Goal: Information Seeking & Learning: Learn about a topic

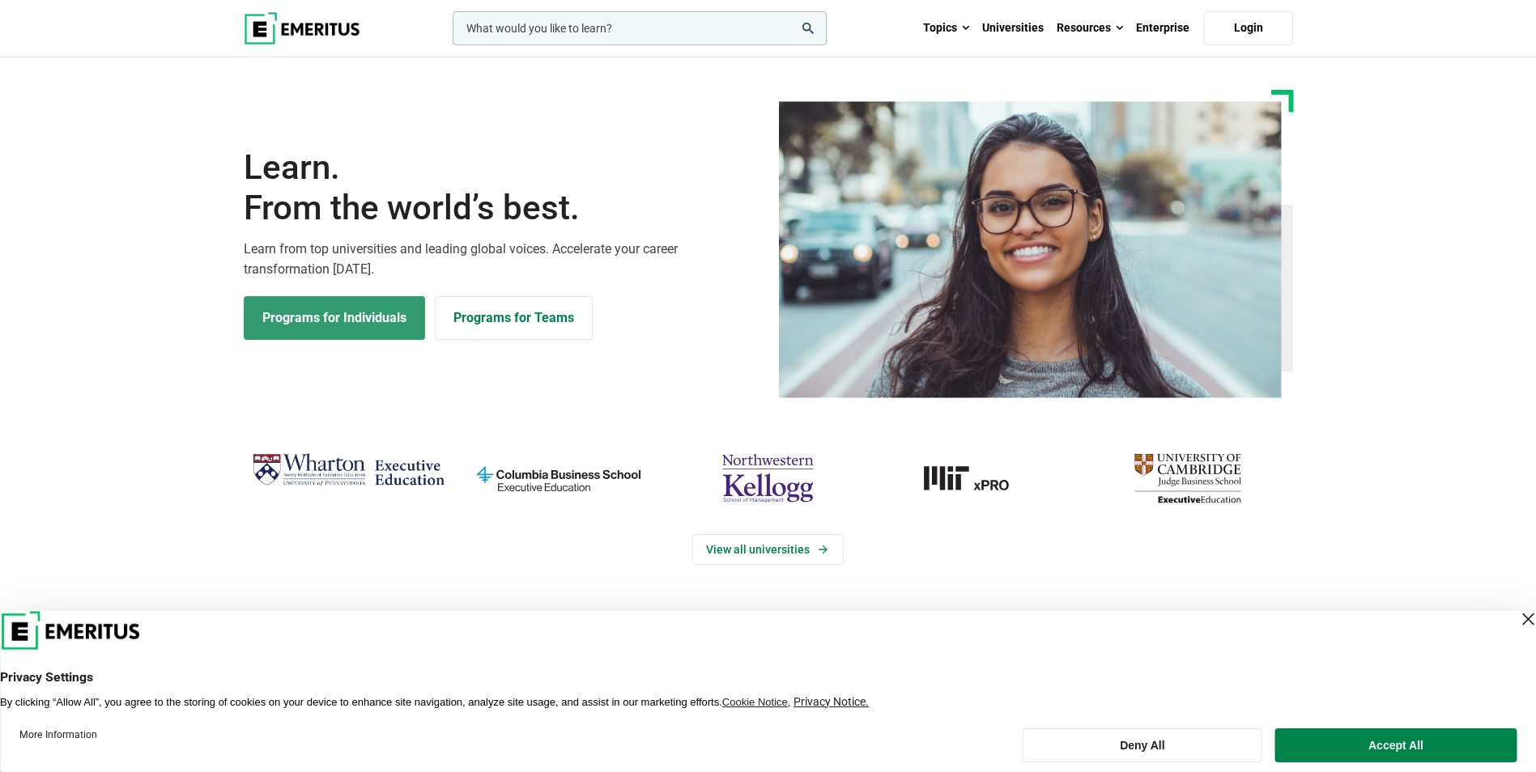
drag, startPoint x: 0, startPoint y: 0, endPoint x: 393, endPoint y: 325, distance: 509.5
click at [393, 325] on link "Programs for Individuals" at bounding box center [334, 318] width 181 height 44
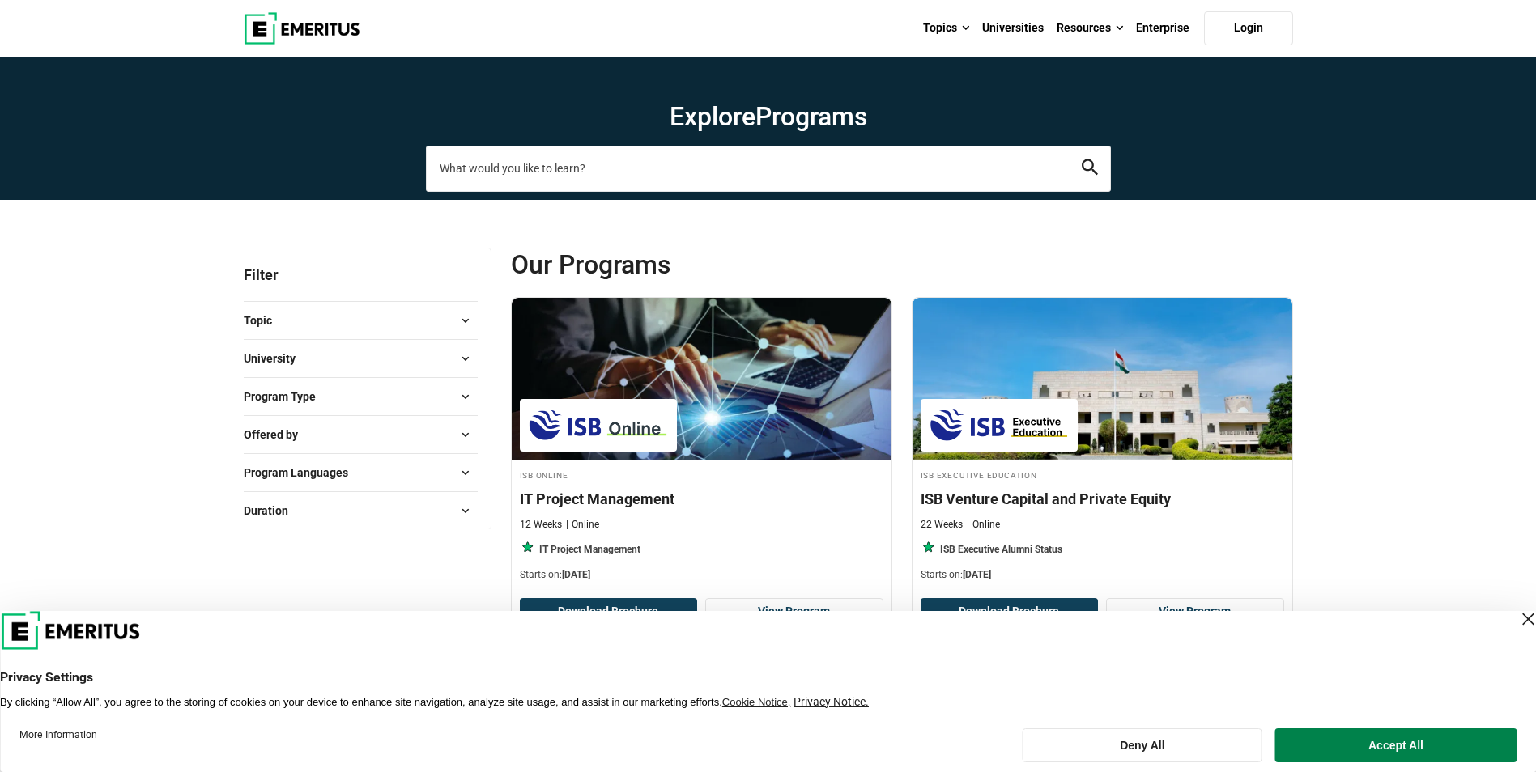
click at [665, 160] on input "search-page" at bounding box center [768, 168] width 685 height 45
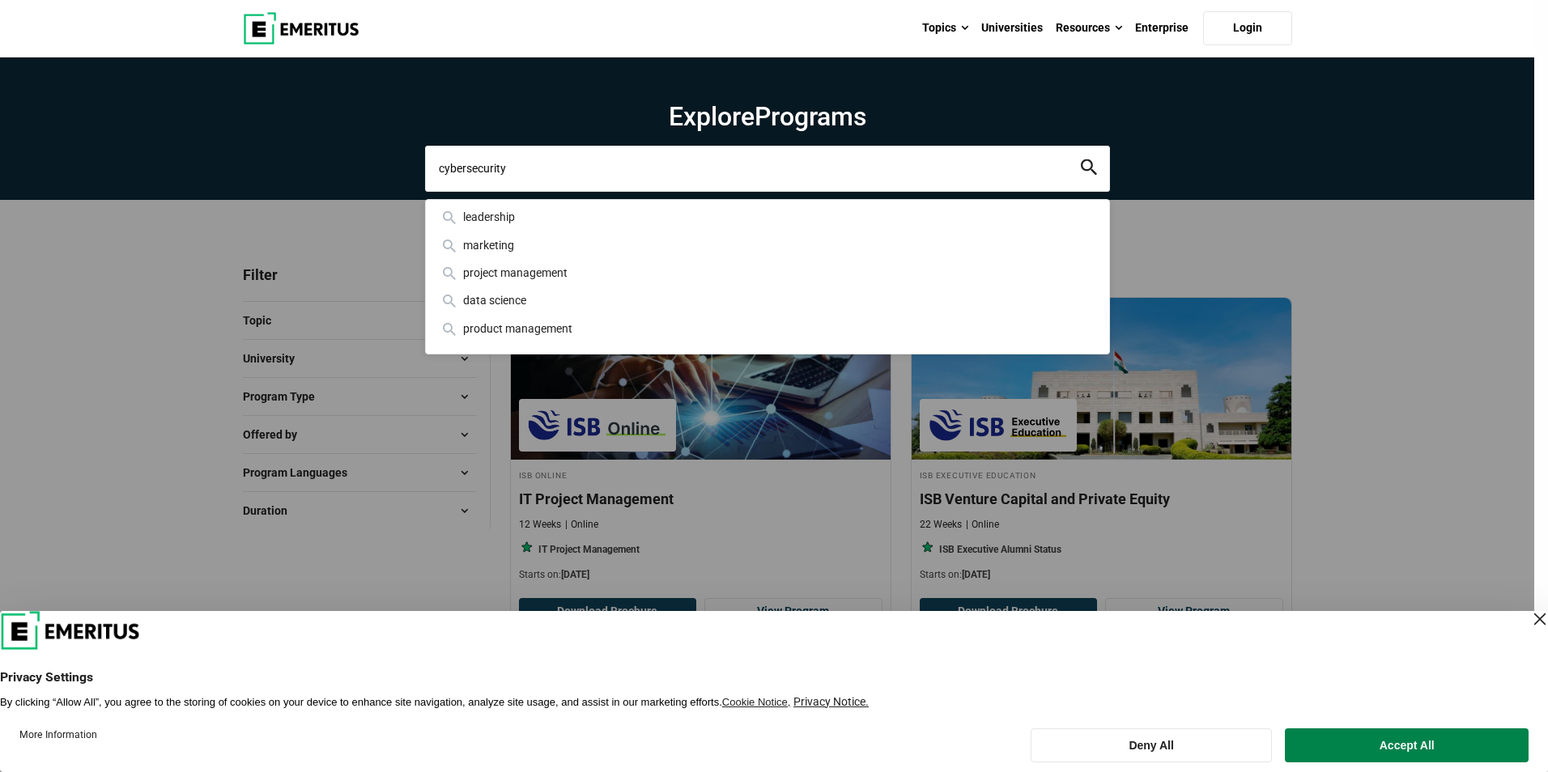
type input "cybersecurity"
click at [1081, 159] on button "search" at bounding box center [1089, 168] width 16 height 19
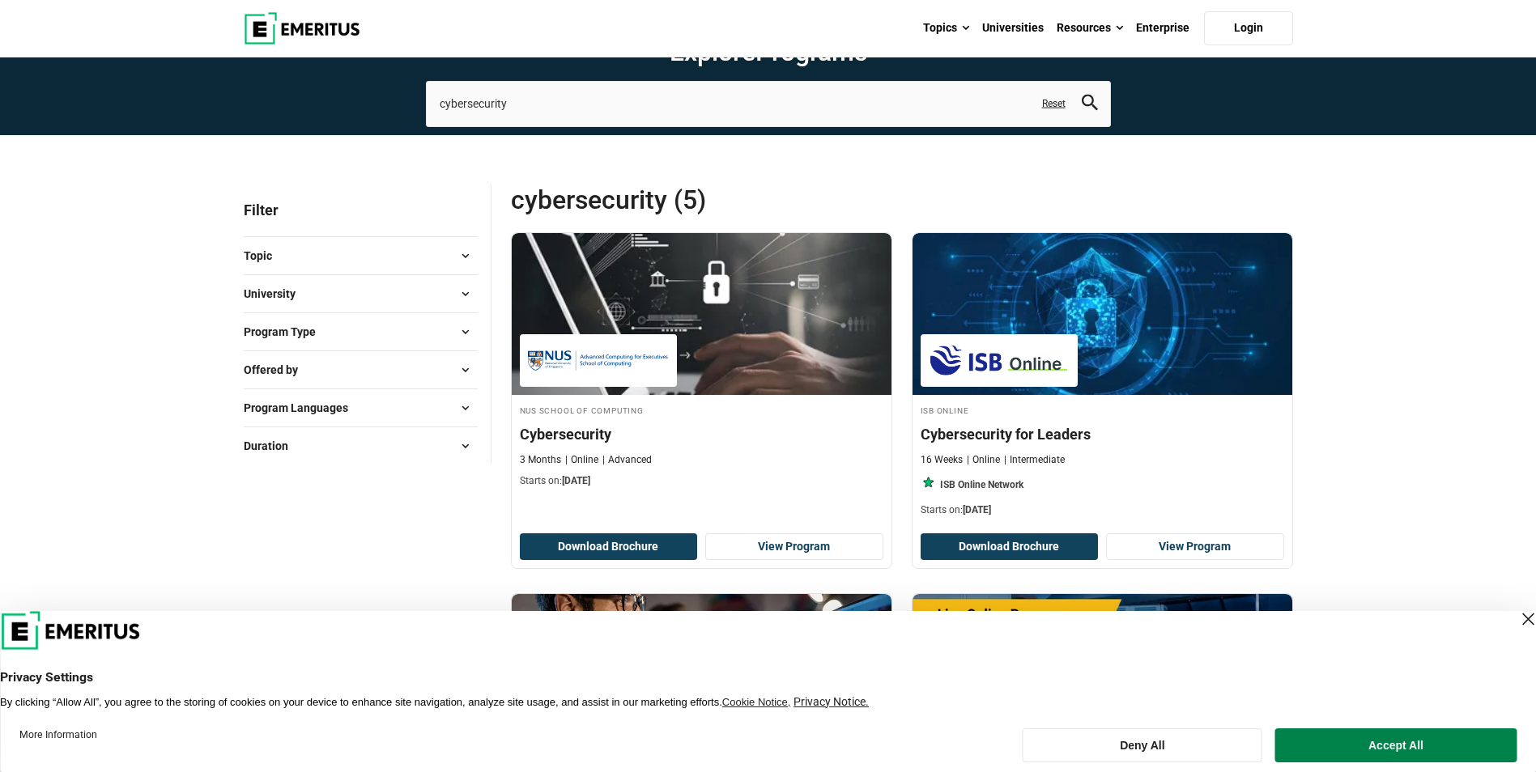
scroll to position [81, 0]
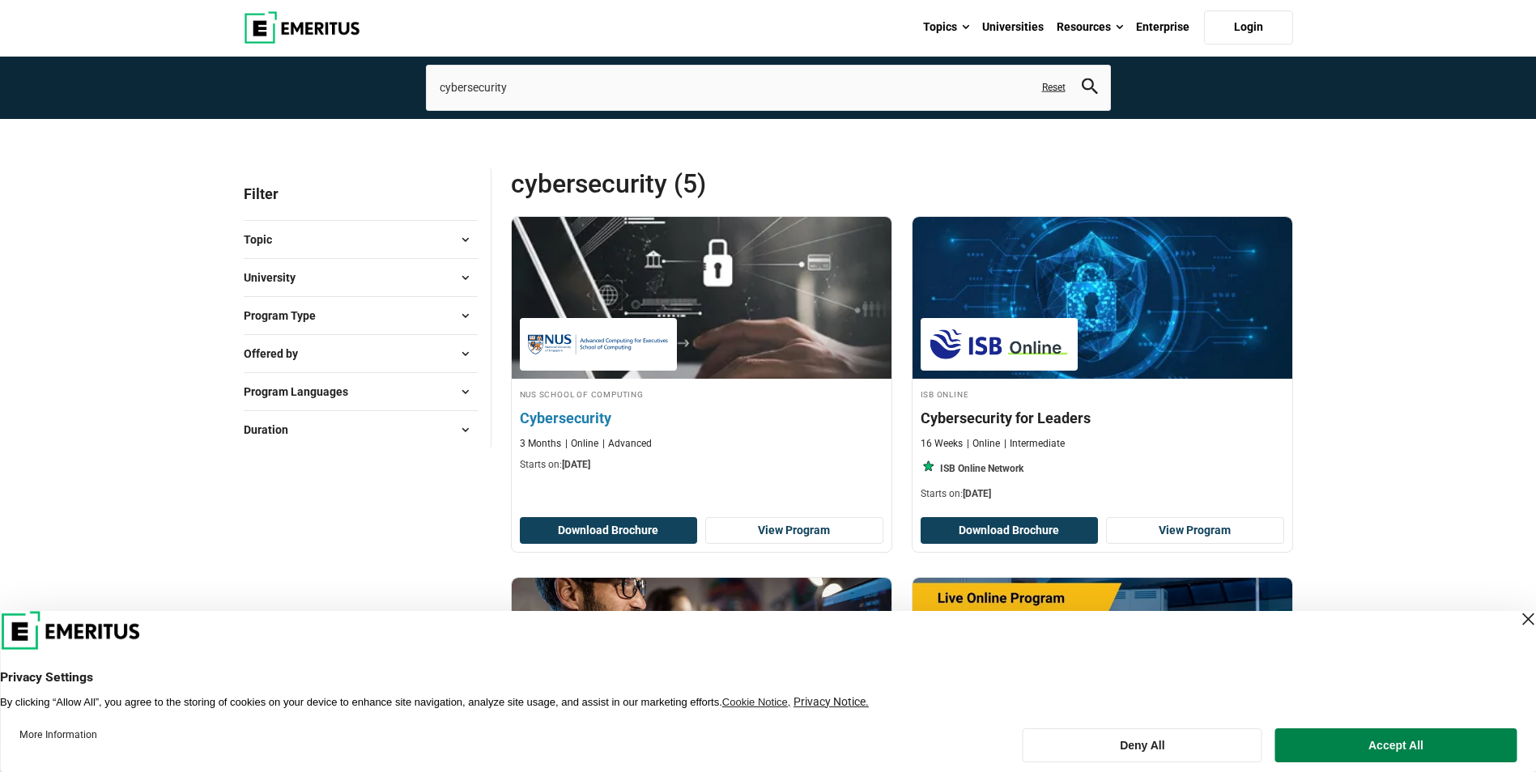
click at [579, 423] on h4 "Cybersecurity" at bounding box center [702, 418] width 364 height 20
